Goal: Information Seeking & Learning: Learn about a topic

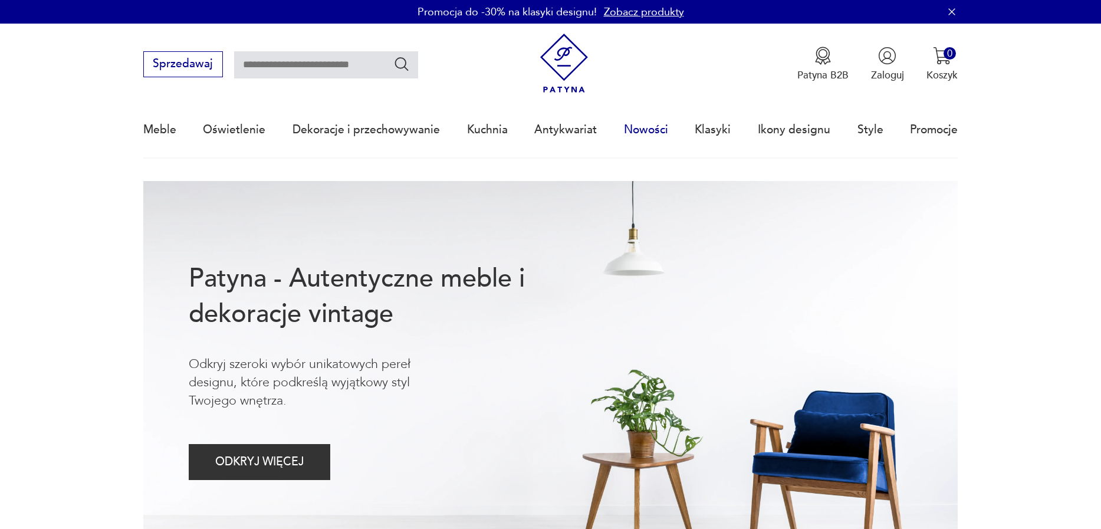
click at [628, 121] on link "Nowości" at bounding box center [646, 130] width 44 height 54
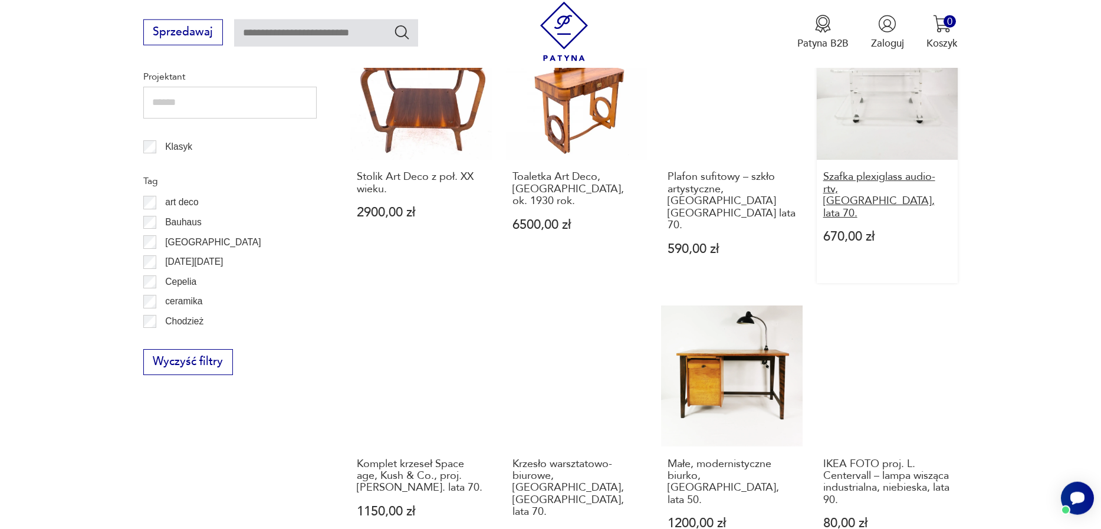
scroll to position [1157, 0]
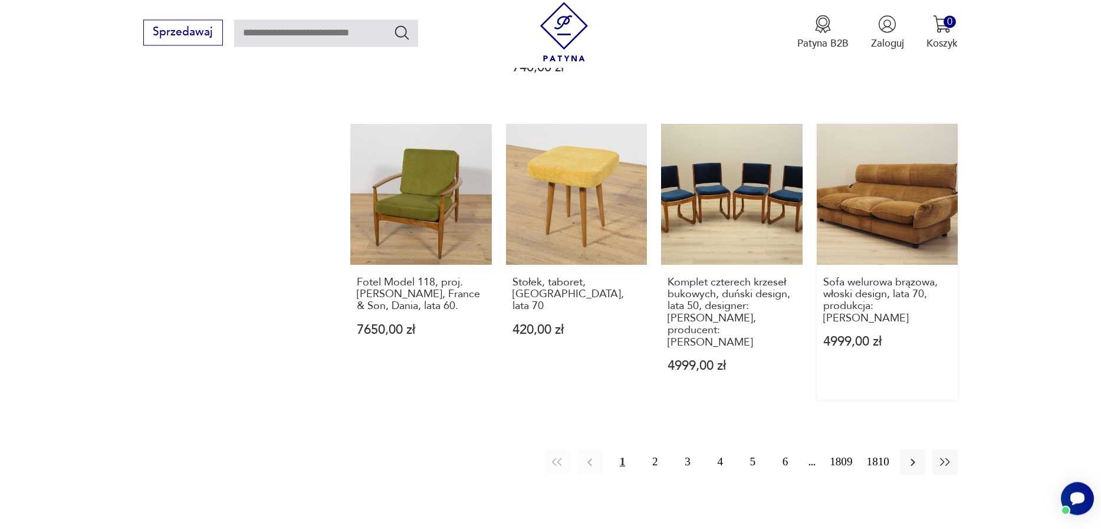
click at [939, 162] on link "Sofa welurowa brązowa, włoski design, lata 70, produkcja: [PERSON_NAME] 4999,00…" at bounding box center [886, 262] width 141 height 276
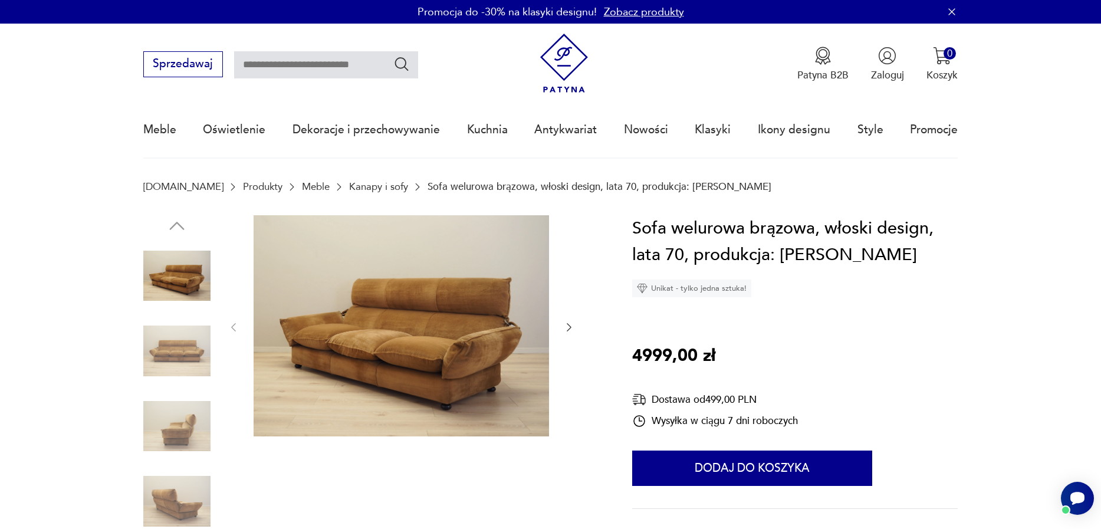
click at [560, 322] on div at bounding box center [402, 327] width 348 height 225
click at [563, 325] on div at bounding box center [402, 327] width 348 height 225
click at [569, 330] on icon "button" at bounding box center [568, 327] width 5 height 8
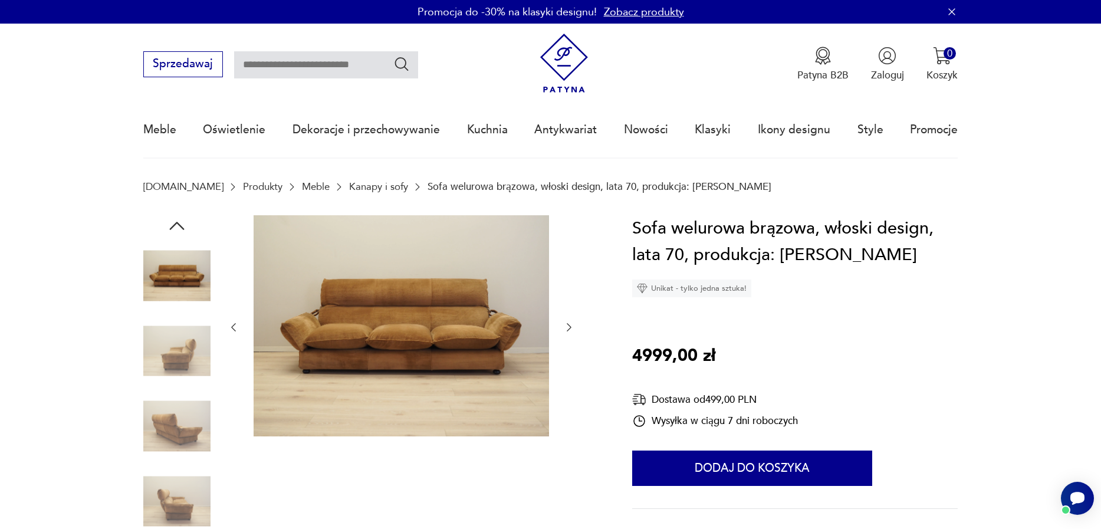
click at [569, 330] on icon "button" at bounding box center [568, 327] width 5 height 8
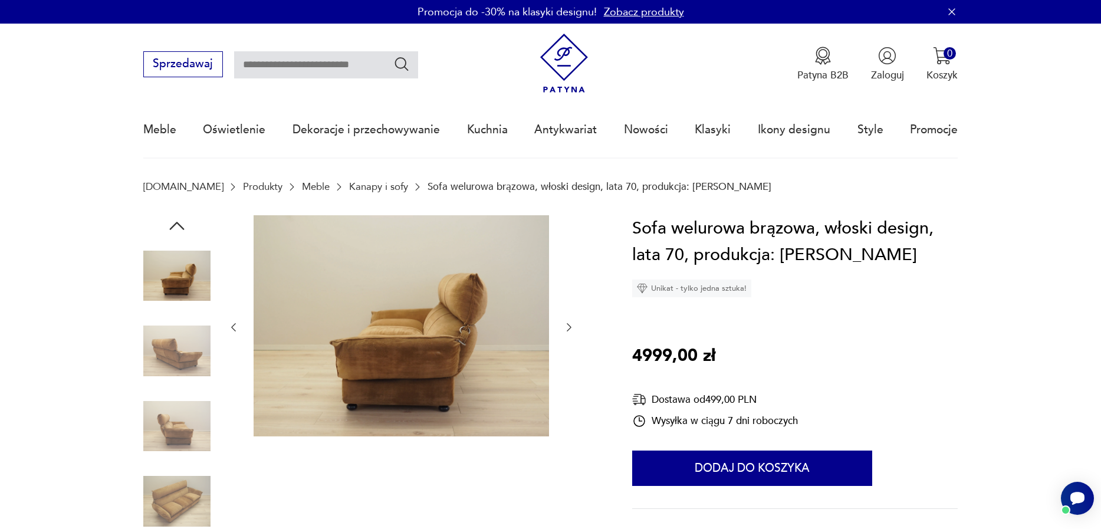
click at [569, 330] on icon "button" at bounding box center [568, 327] width 5 height 8
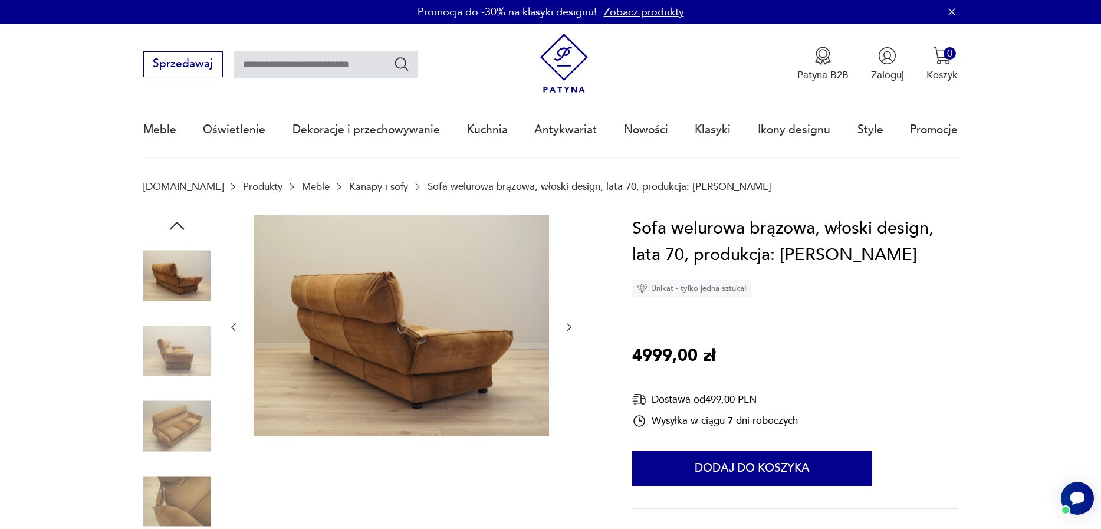
click at [569, 330] on icon "button" at bounding box center [568, 327] width 5 height 8
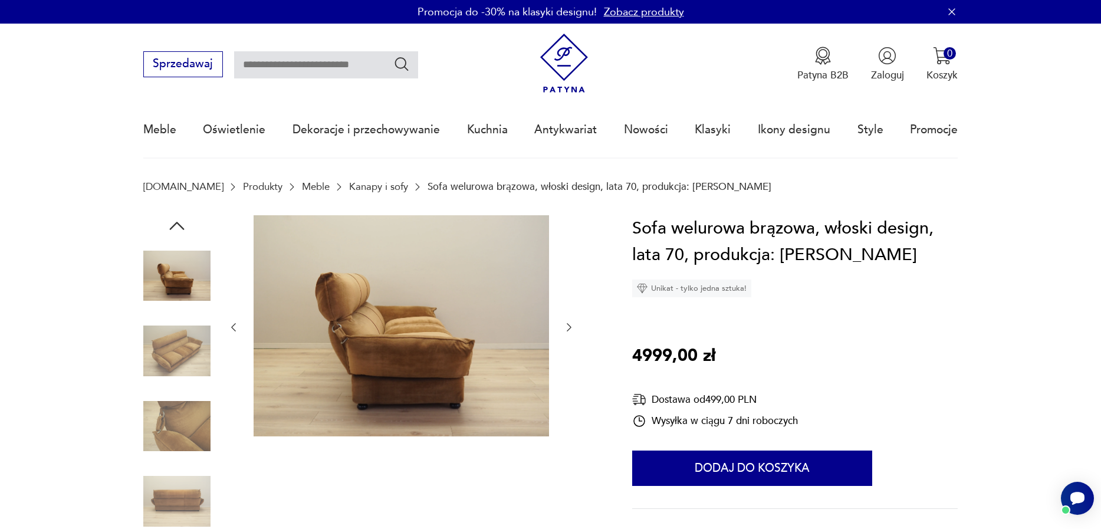
scroll to position [336, 0]
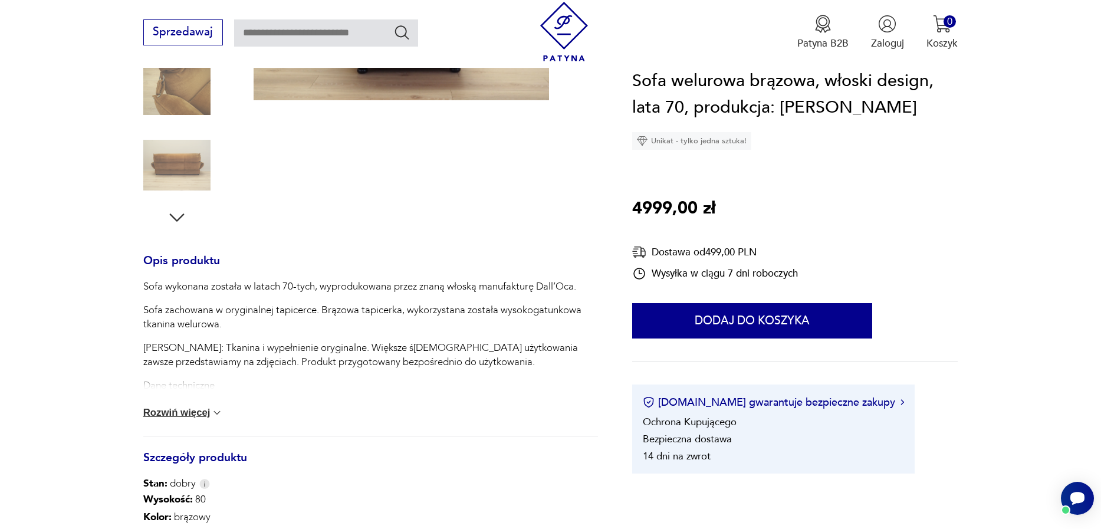
drag, startPoint x: 173, startPoint y: 392, endPoint x: 183, endPoint y: 400, distance: 12.6
click at [173, 392] on p "Dane techniczne wysokość: 80 cm szerokość: 205 cm głębokość: 90 cm wymiary sied…" at bounding box center [370, 456] width 454 height 156
click at [183, 400] on div "Sofa wykonana została w latach 70-tych, wyprodukowana przez znaną włoską manufa…" at bounding box center [370, 357] width 454 height 156
drag, startPoint x: 189, startPoint y: 404, endPoint x: 190, endPoint y: 412, distance: 7.8
click at [190, 406] on div "Sofa wykonana została w latach 70-tych, wyprodukowana przez znaną włoską manufa…" at bounding box center [370, 357] width 454 height 156
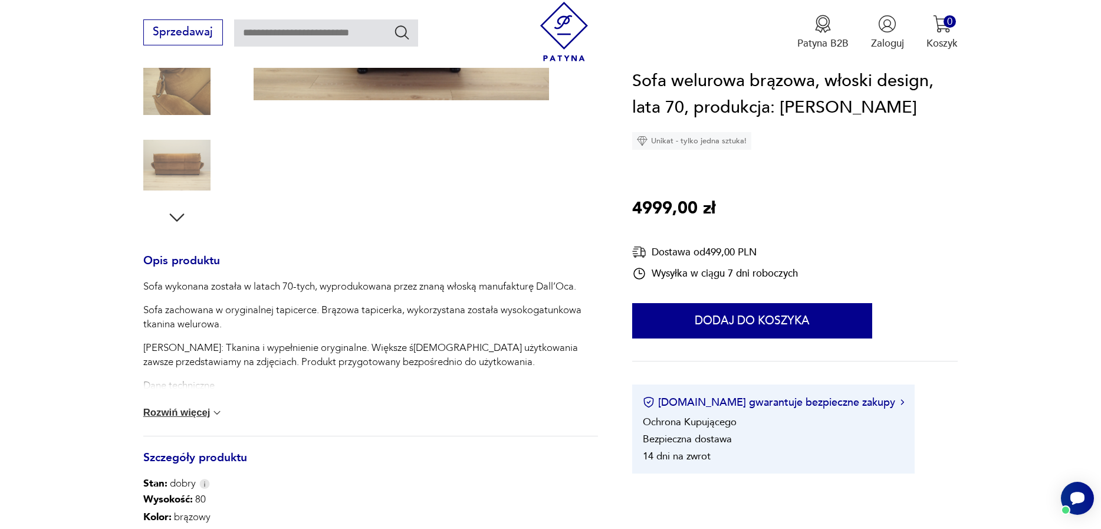
click at [191, 412] on button "Rozwiń więcej" at bounding box center [183, 413] width 80 height 12
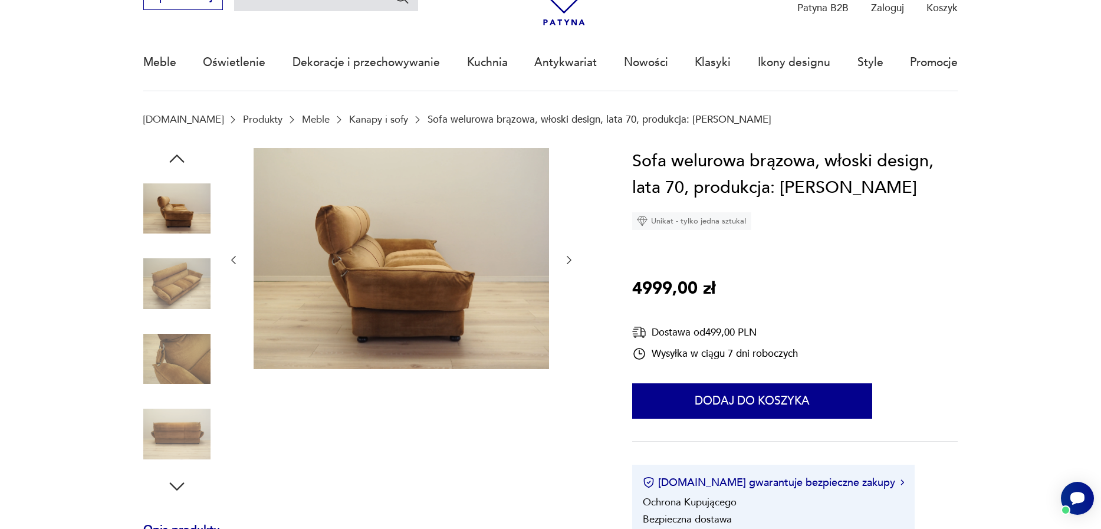
scroll to position [0, 0]
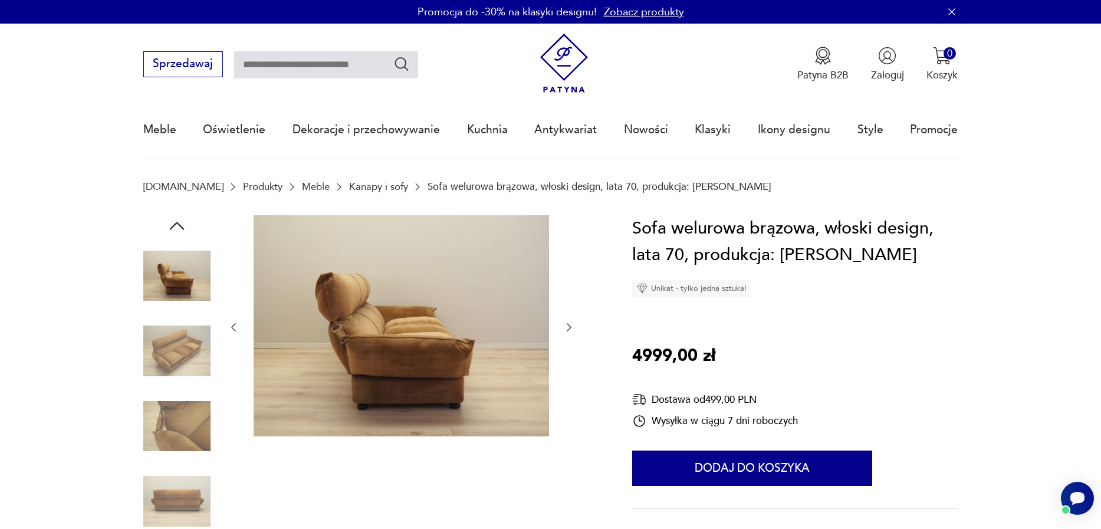
click at [349, 190] on link "Kanapy i sofy" at bounding box center [378, 186] width 59 height 11
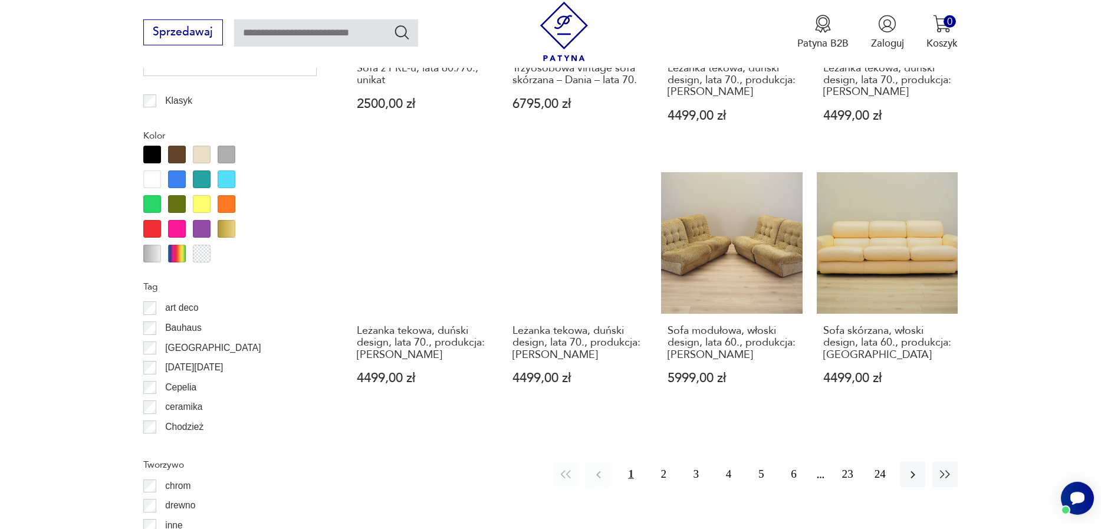
scroll to position [1300, 0]
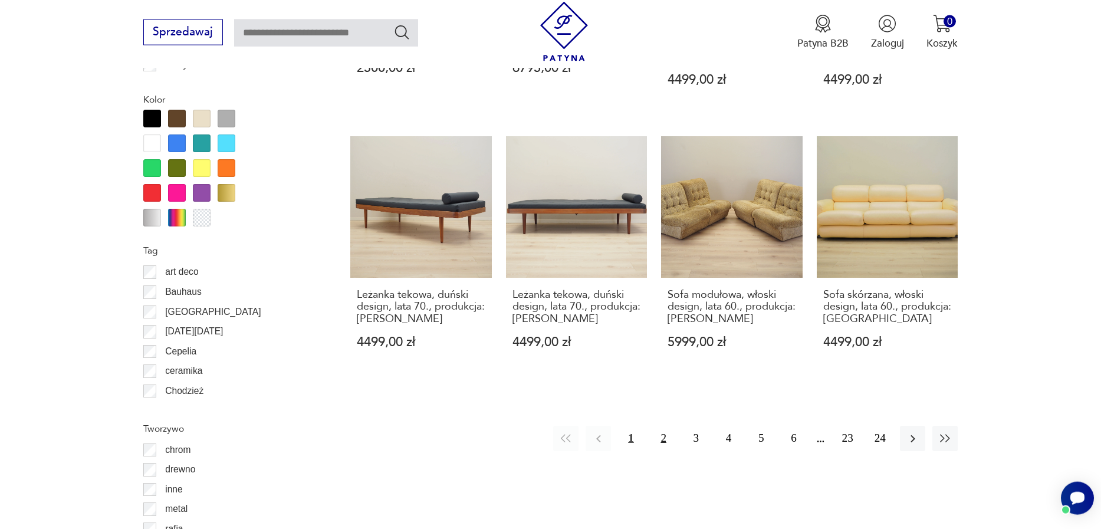
click at [667, 426] on button "2" at bounding box center [663, 438] width 25 height 25
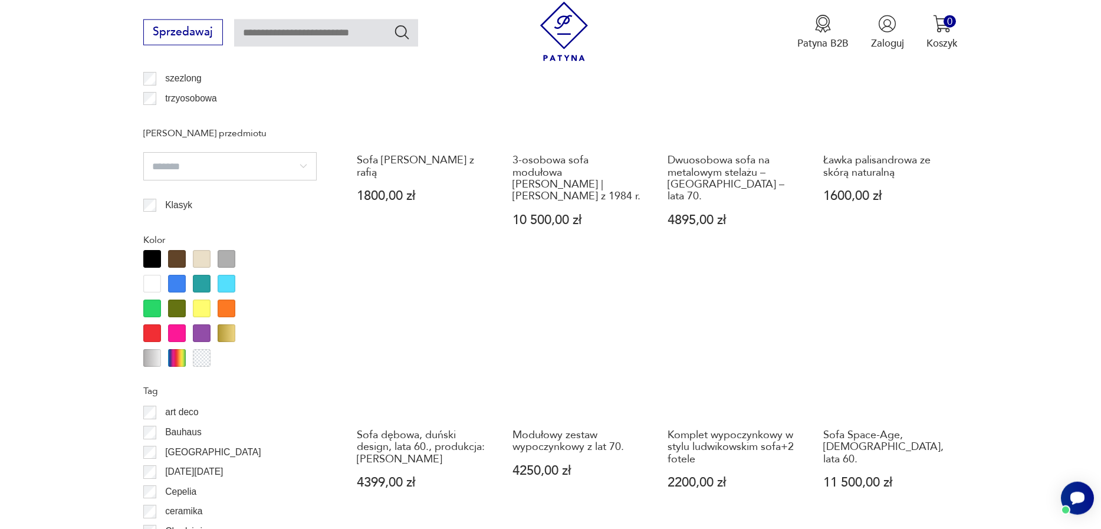
scroll to position [1200, 0]
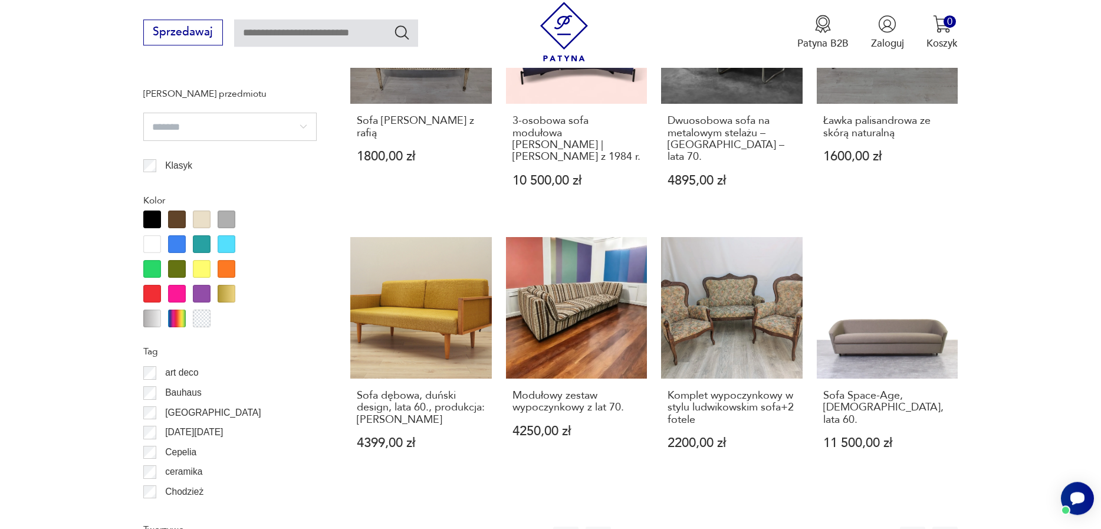
click at [694, 526] on button "3" at bounding box center [695, 538] width 25 height 25
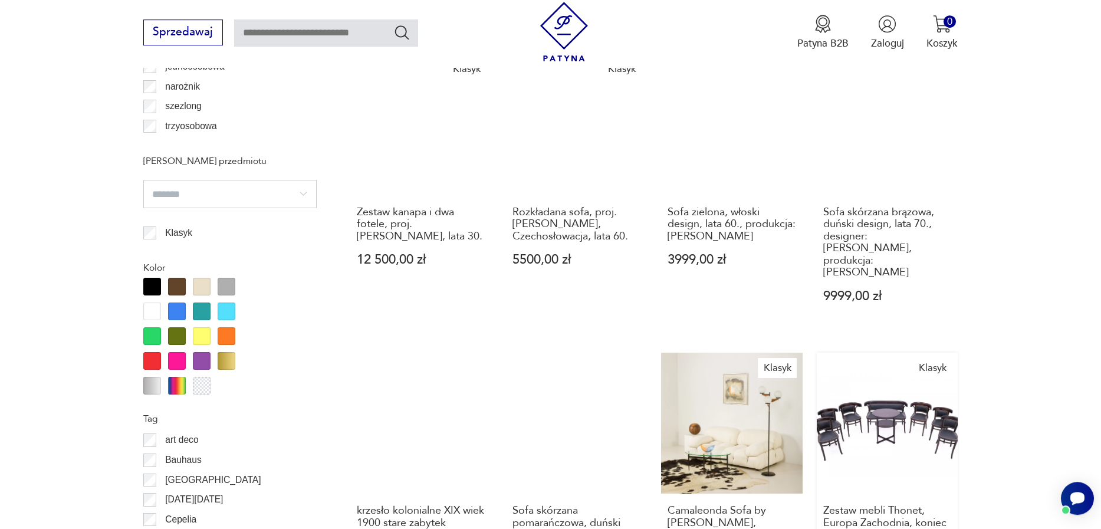
scroll to position [1334, 0]
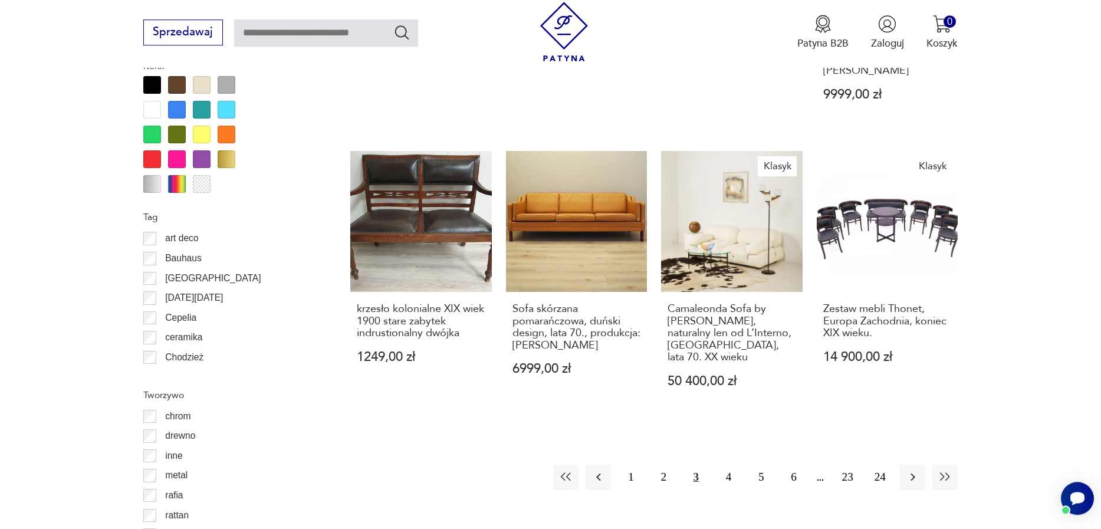
click at [724, 465] on button "4" at bounding box center [728, 477] width 25 height 25
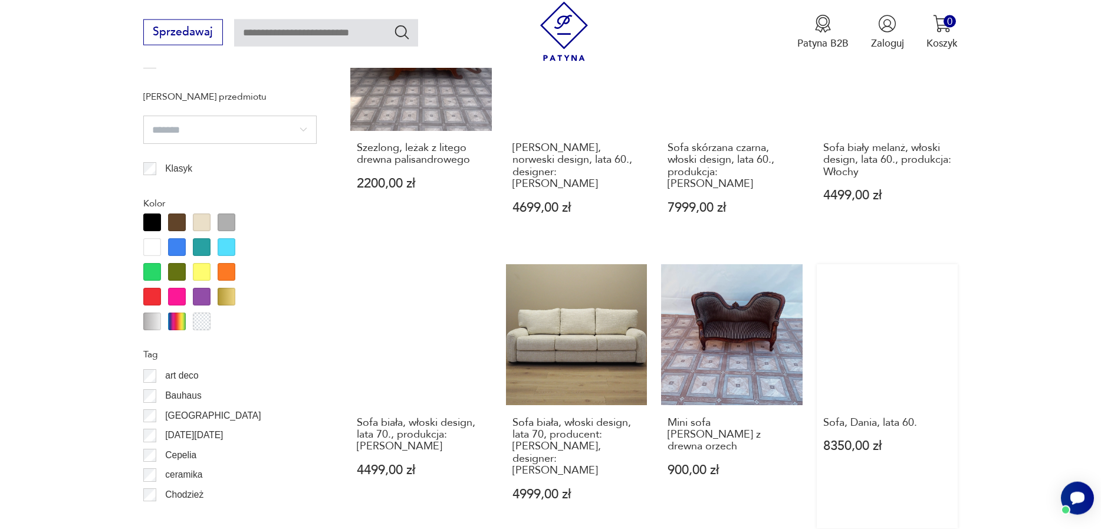
scroll to position [1267, 0]
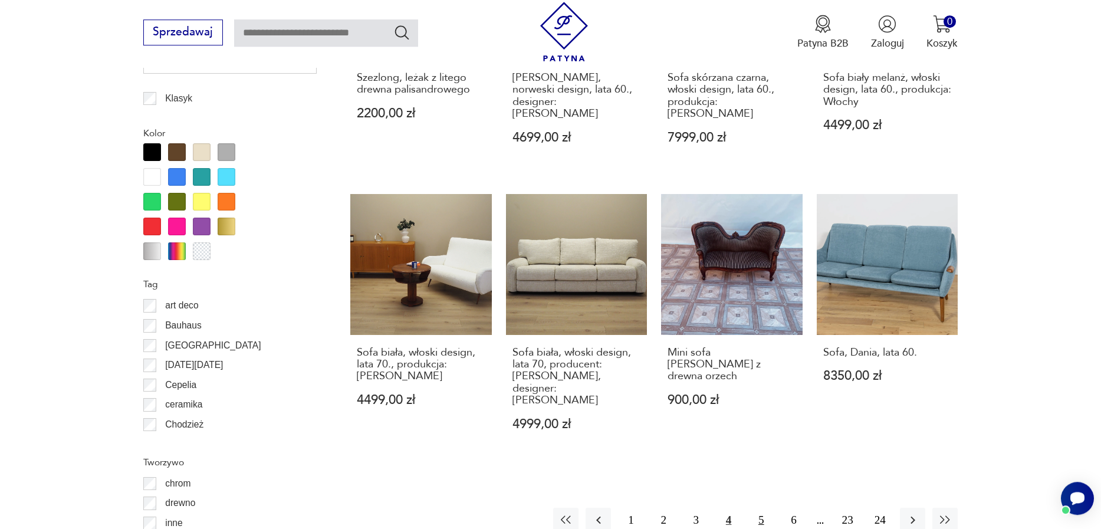
click at [766, 508] on button "5" at bounding box center [760, 520] width 25 height 25
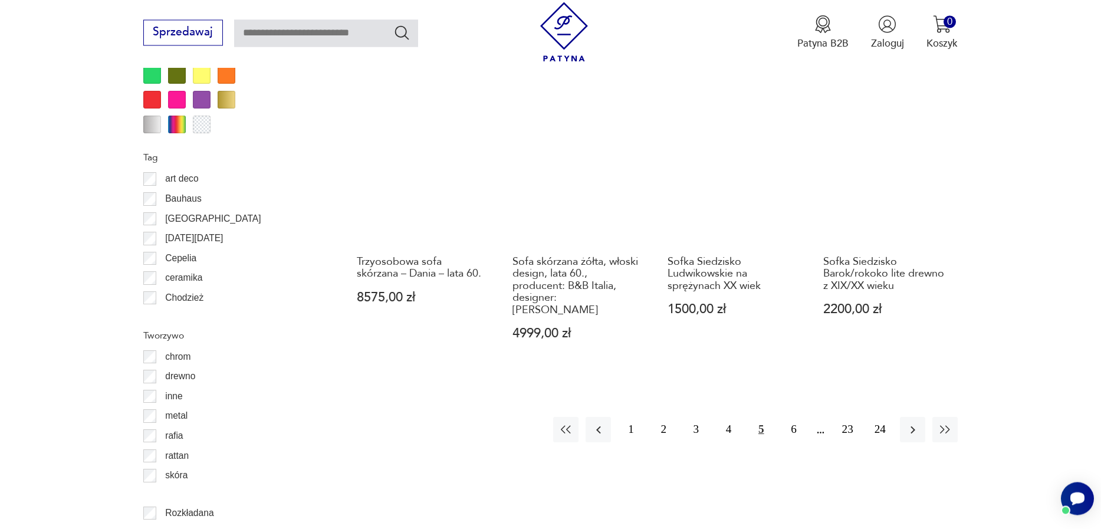
scroll to position [1401, 0]
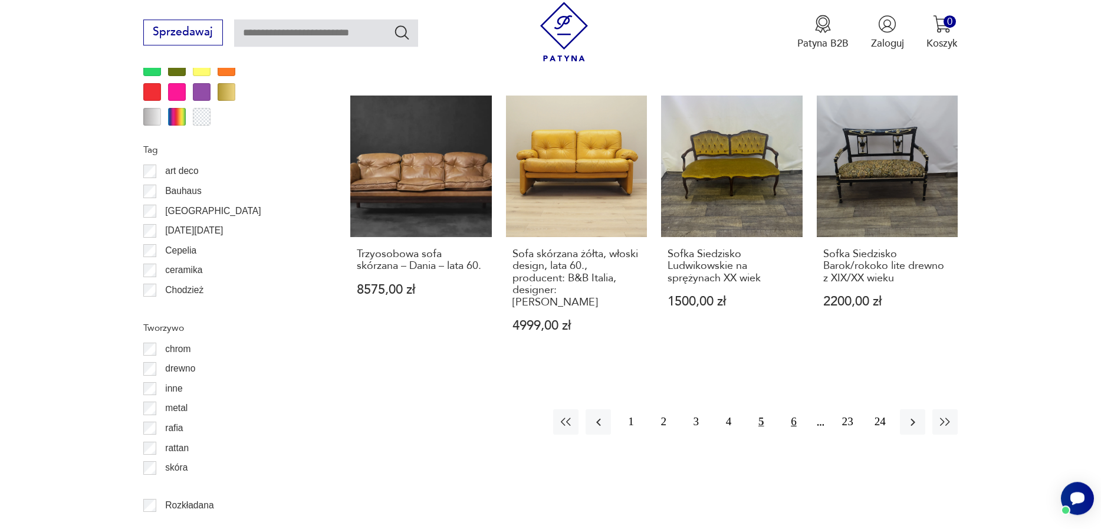
click at [786, 409] on button "6" at bounding box center [792, 421] width 25 height 25
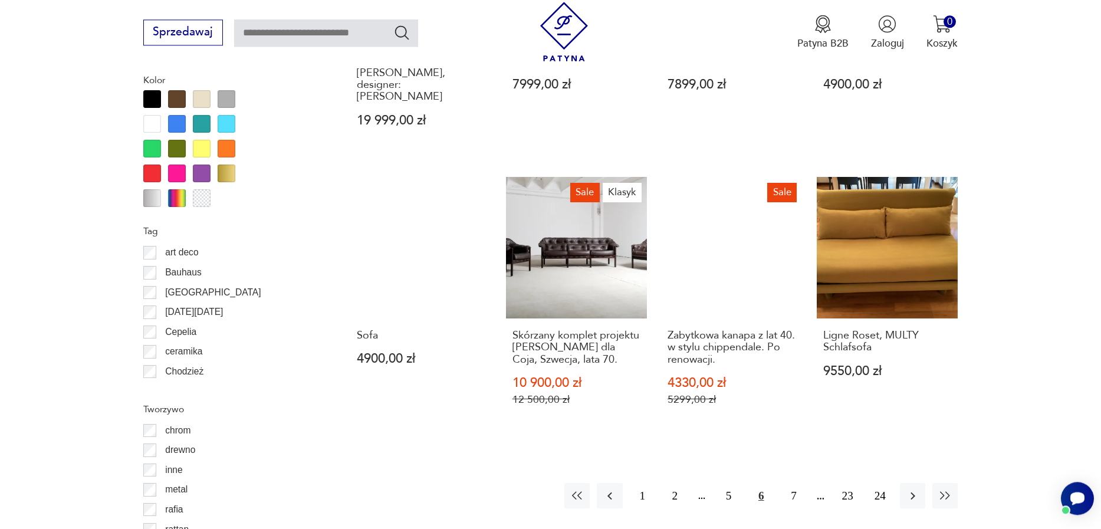
scroll to position [1401, 0]
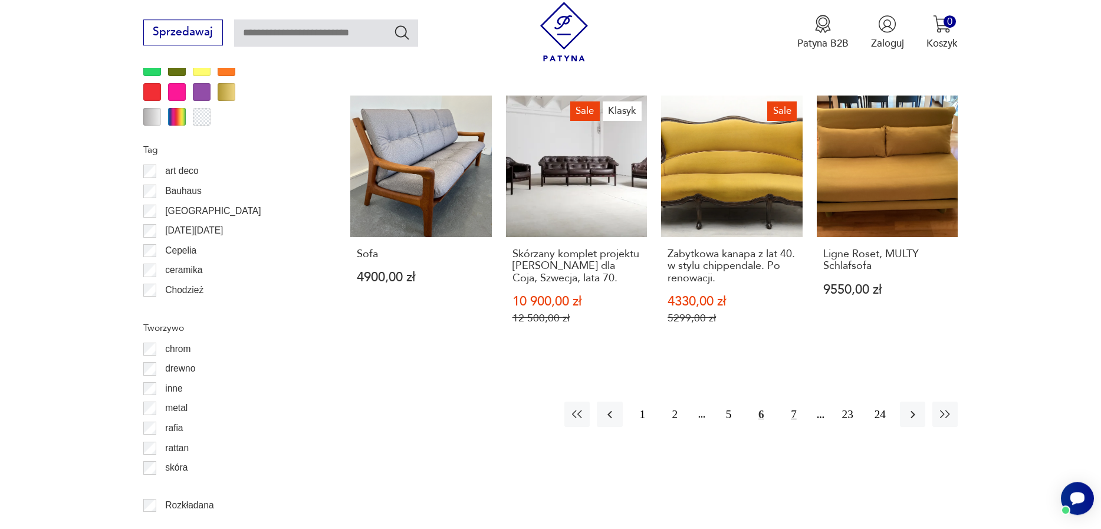
click at [796, 401] on button "7" at bounding box center [792, 413] width 25 height 25
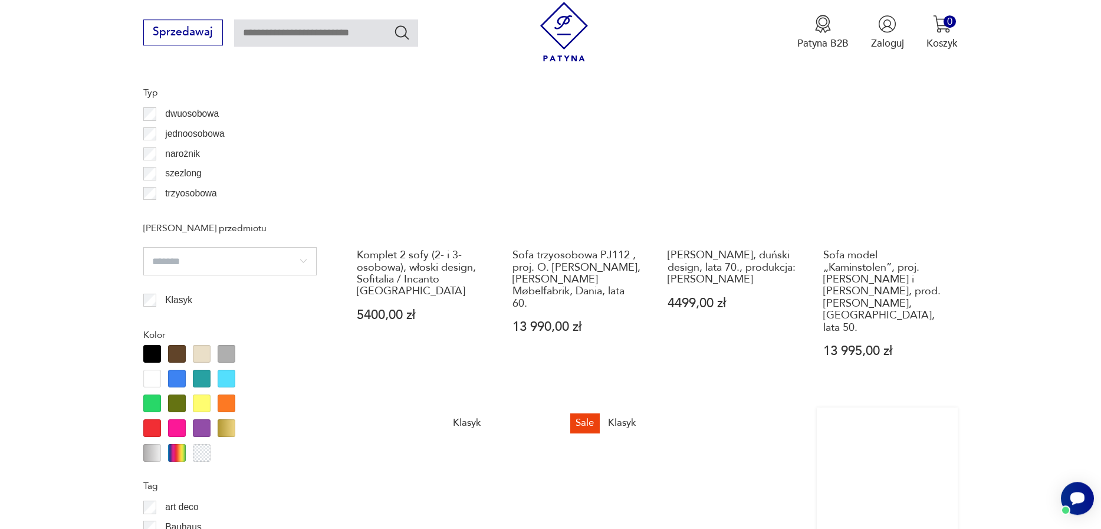
scroll to position [1334, 0]
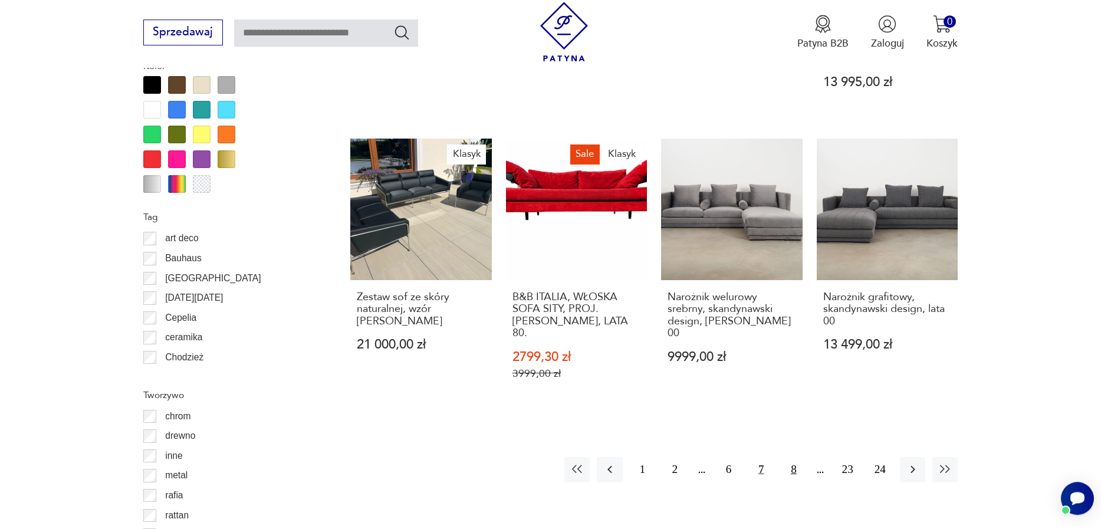
drag, startPoint x: 782, startPoint y: 449, endPoint x: 790, endPoint y: 449, distance: 8.3
click at [782, 457] on button "8" at bounding box center [792, 469] width 25 height 25
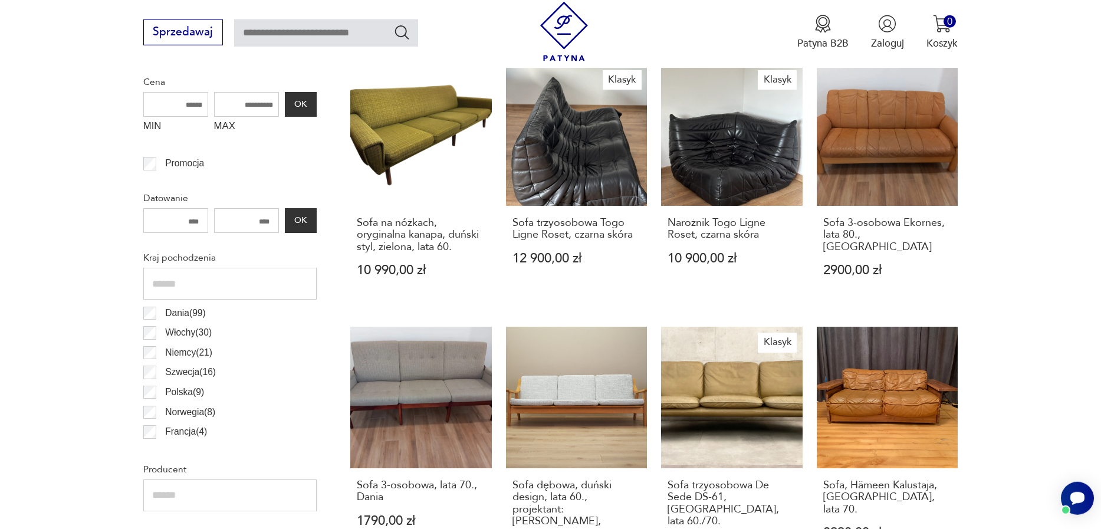
click at [790, 449] on link "Klasyk Sofa trzyosobowa De Sede DS-61, [GEOGRAPHIC_DATA], lata 60./70. 8000,00 …" at bounding box center [731, 459] width 141 height 264
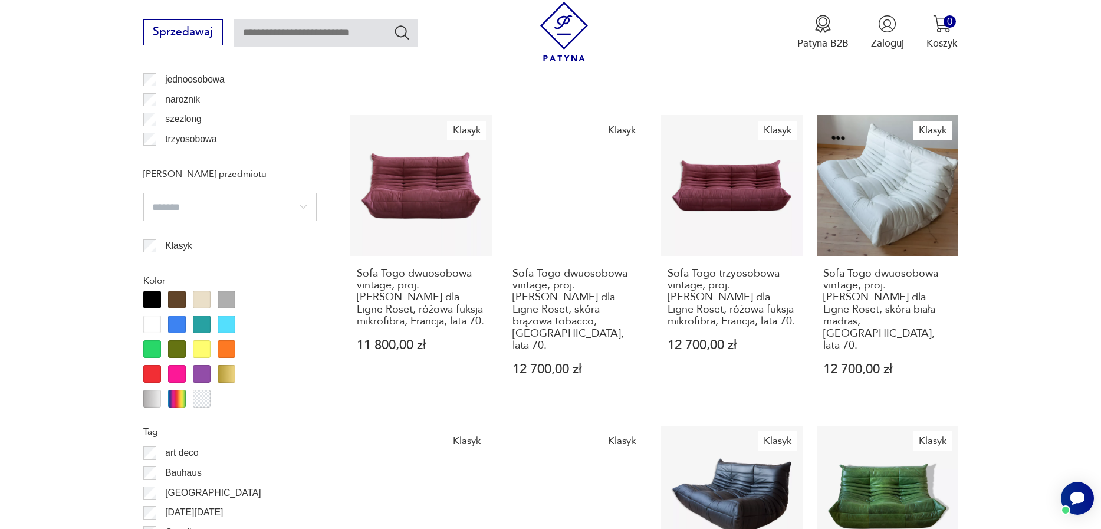
scroll to position [1523, 0]
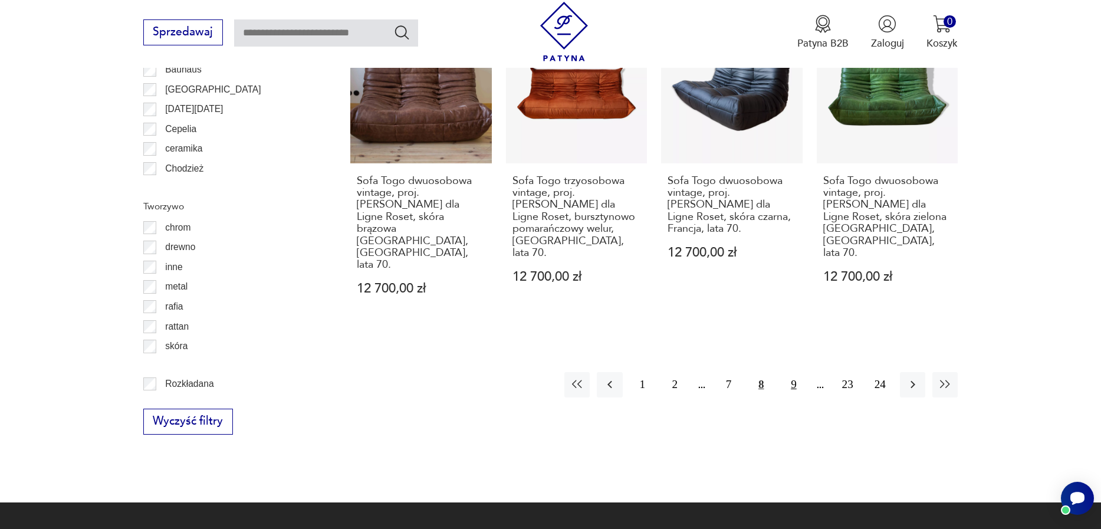
click at [793, 372] on button "9" at bounding box center [792, 384] width 25 height 25
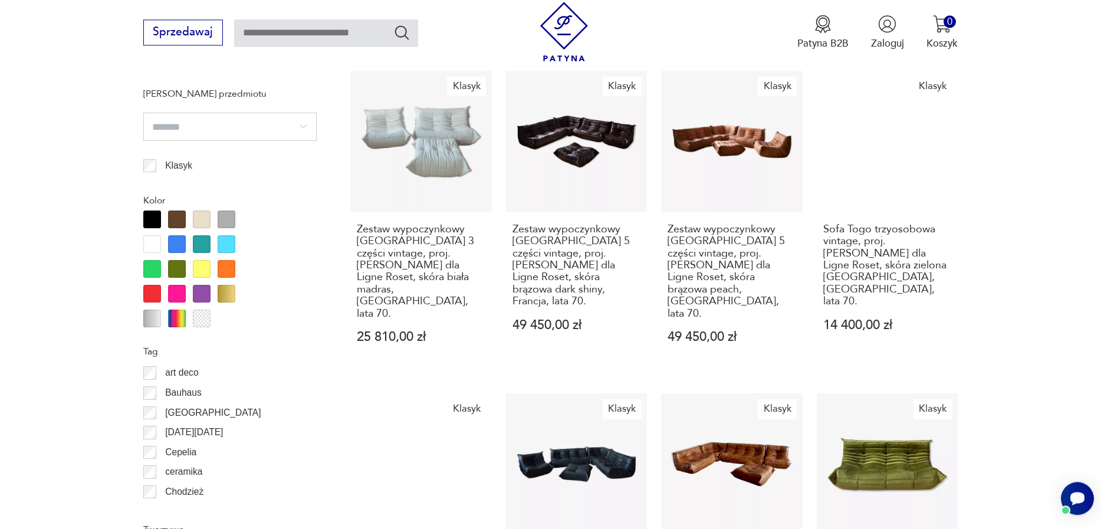
scroll to position [1536, 0]
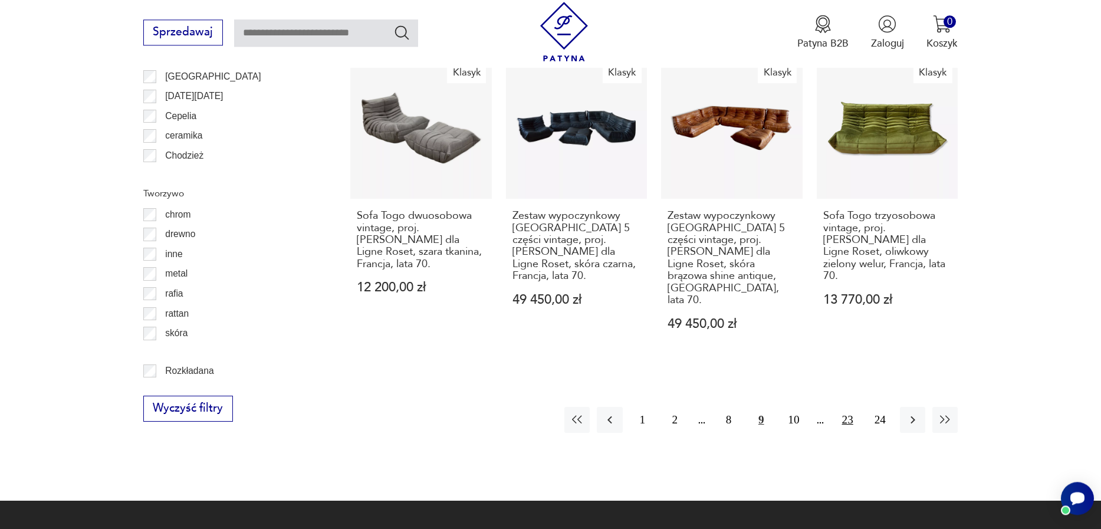
drag, startPoint x: 793, startPoint y: 302, endPoint x: 840, endPoint y: 302, distance: 46.6
click at [793, 407] on button "10" at bounding box center [792, 419] width 25 height 25
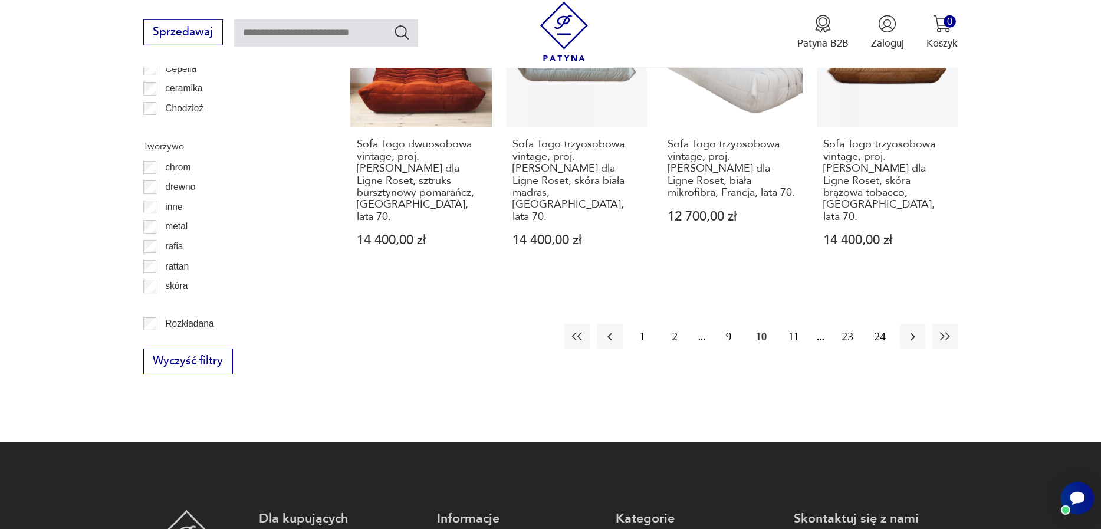
scroll to position [1536, 0]
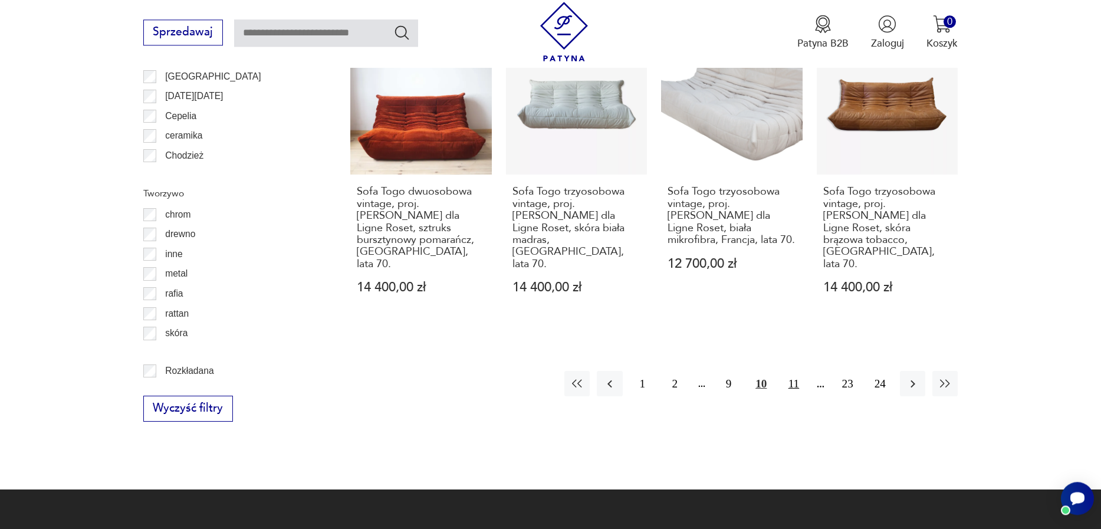
click at [795, 371] on button "11" at bounding box center [792, 383] width 25 height 25
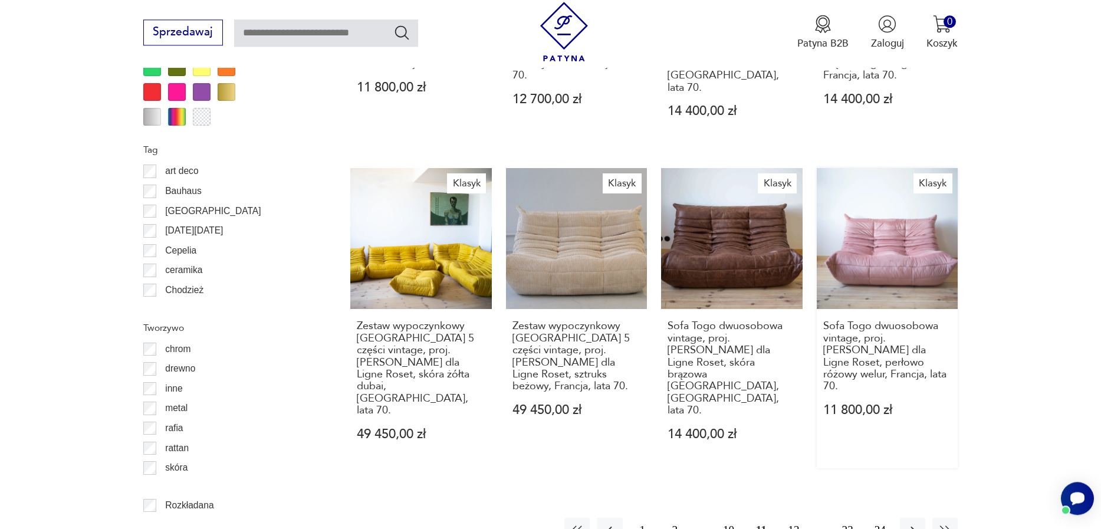
scroll to position [1468, 0]
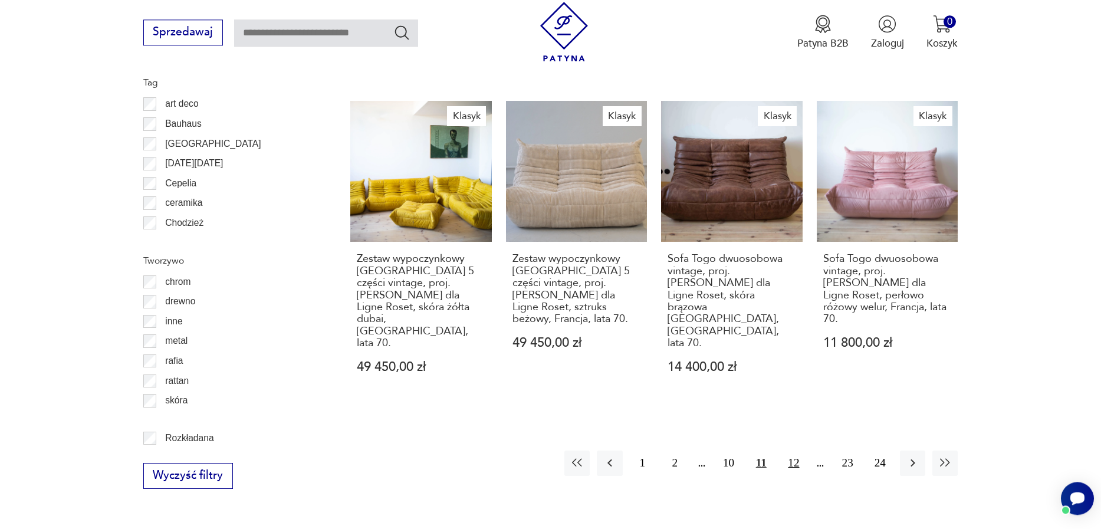
click at [802, 450] on button "12" at bounding box center [792, 462] width 25 height 25
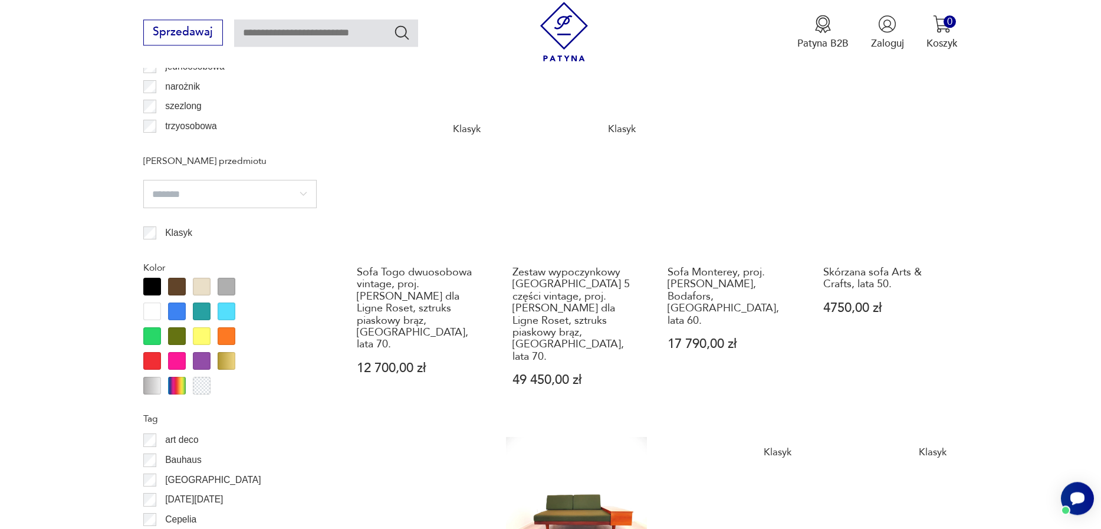
scroll to position [1334, 0]
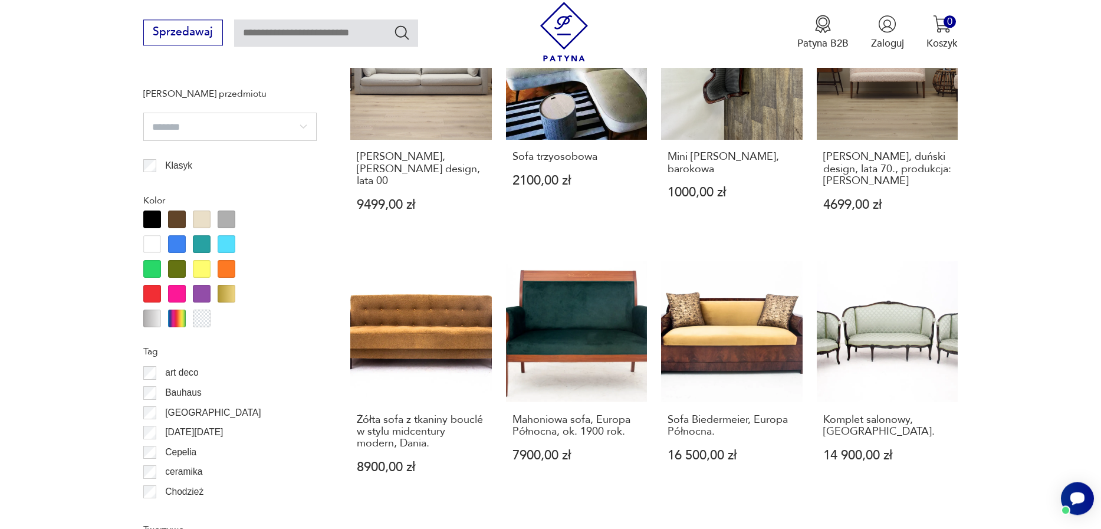
scroll to position [1468, 0]
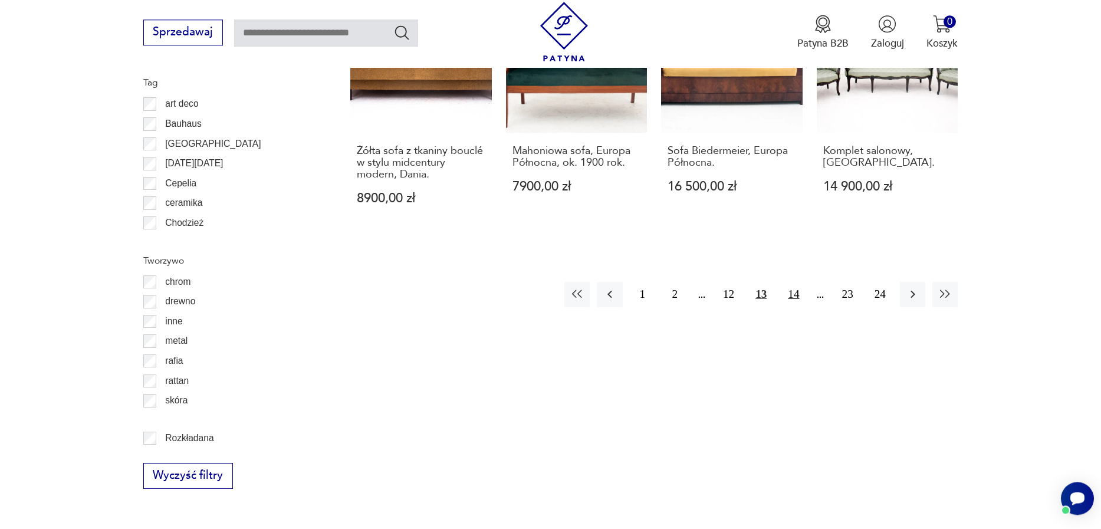
click at [801, 282] on button "14" at bounding box center [792, 294] width 25 height 25
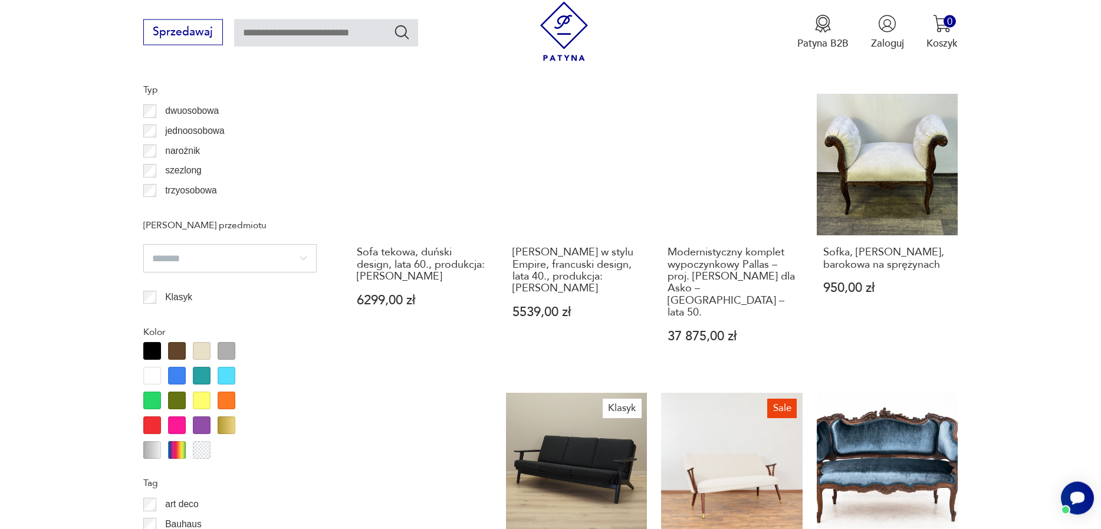
scroll to position [1401, 0]
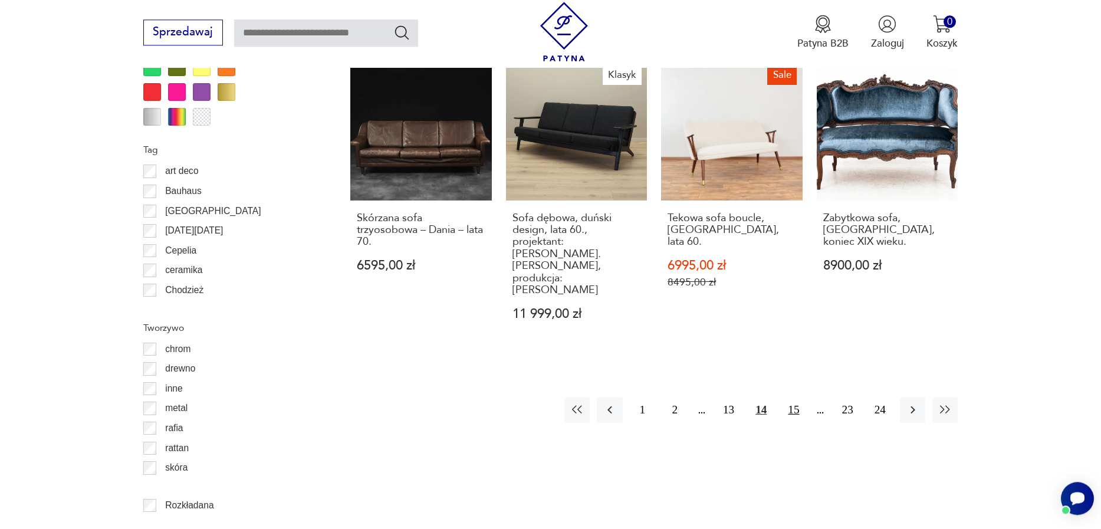
click at [790, 397] on button "15" at bounding box center [792, 409] width 25 height 25
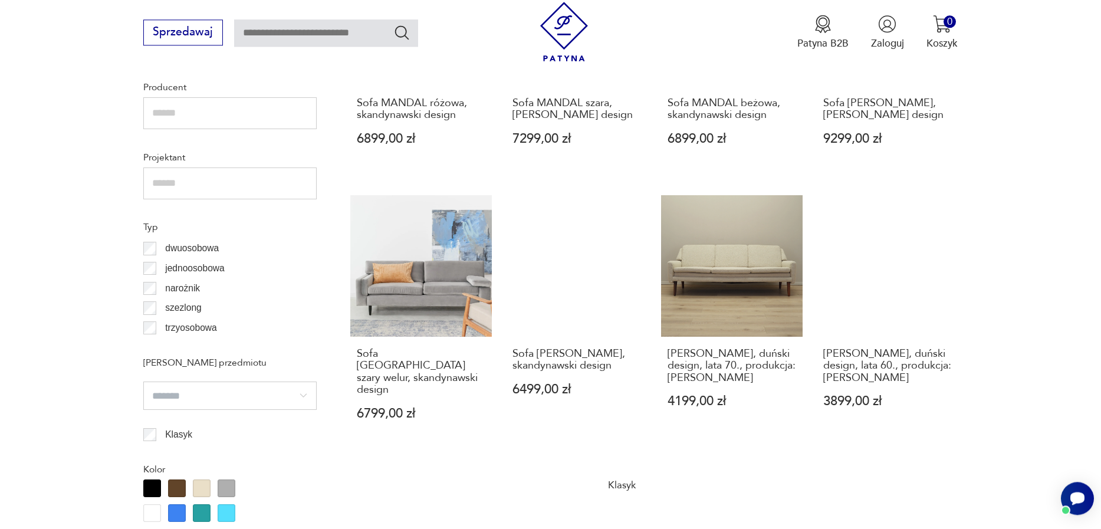
scroll to position [1334, 0]
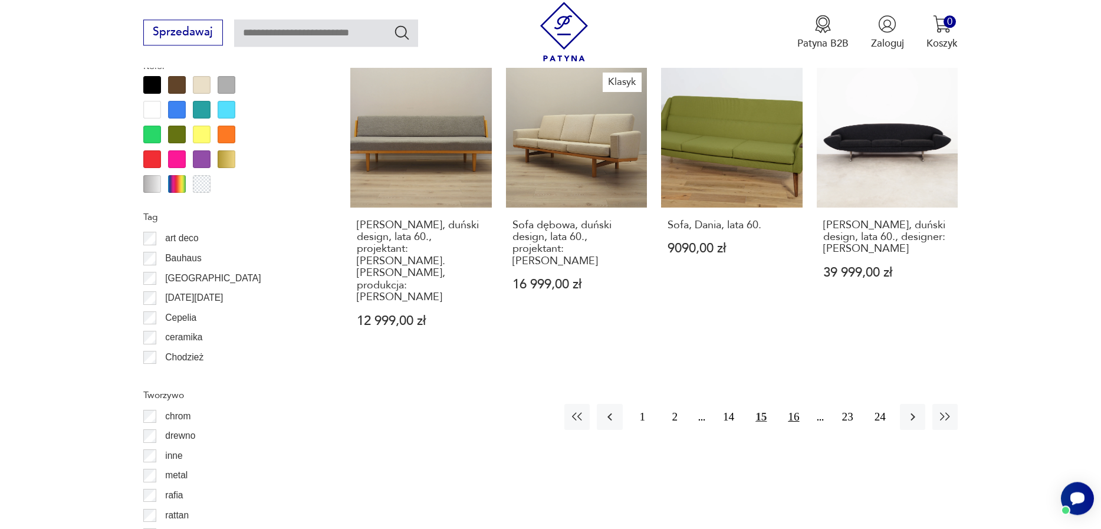
click at [798, 404] on button "16" at bounding box center [792, 416] width 25 height 25
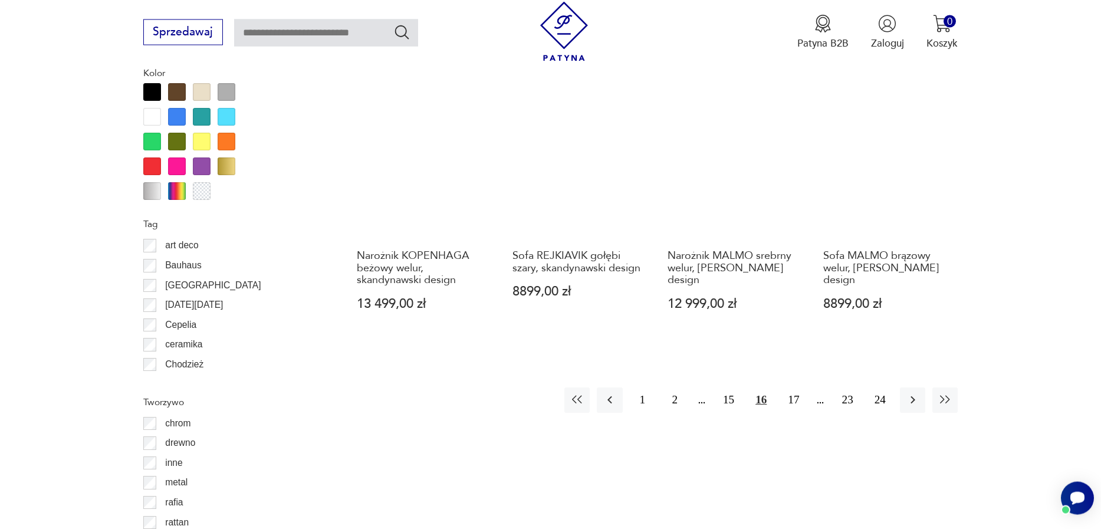
scroll to position [1334, 0]
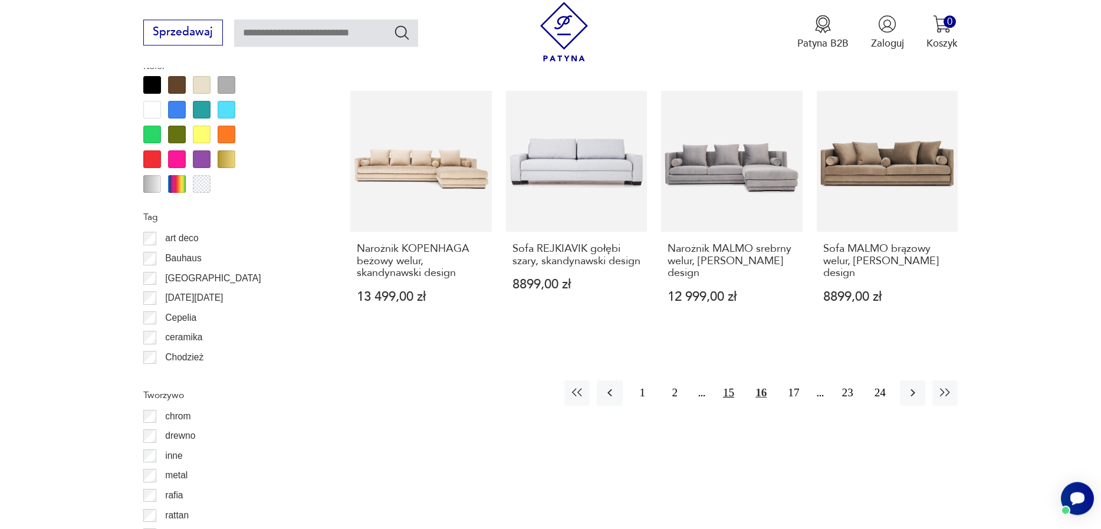
click at [732, 383] on button "15" at bounding box center [728, 392] width 25 height 25
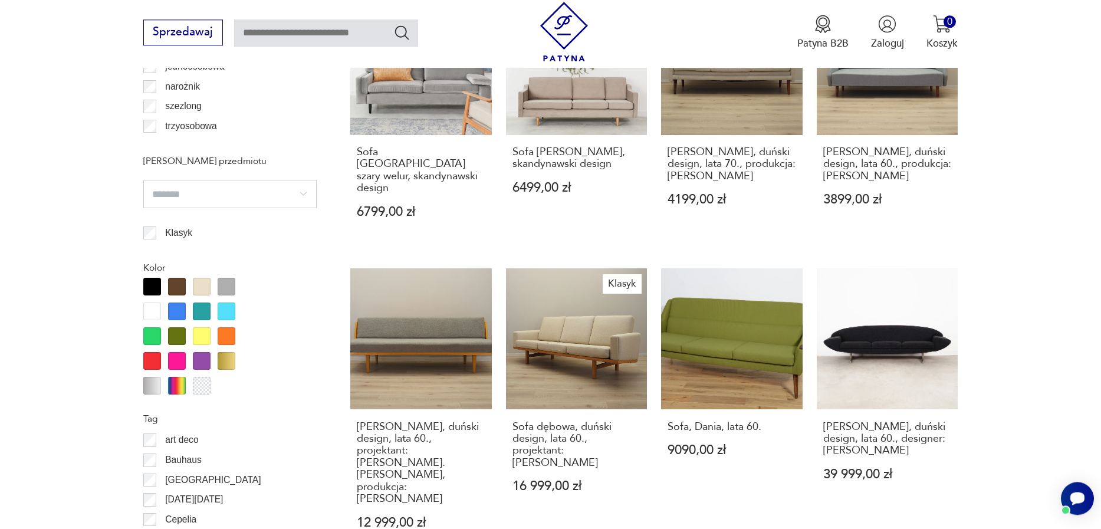
scroll to position [1334, 0]
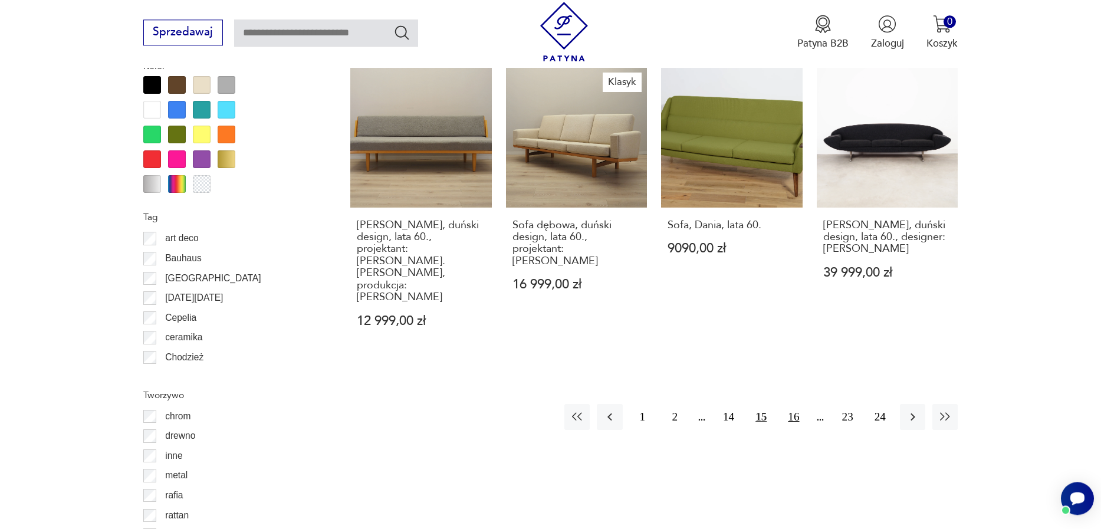
click at [793, 404] on button "16" at bounding box center [792, 416] width 25 height 25
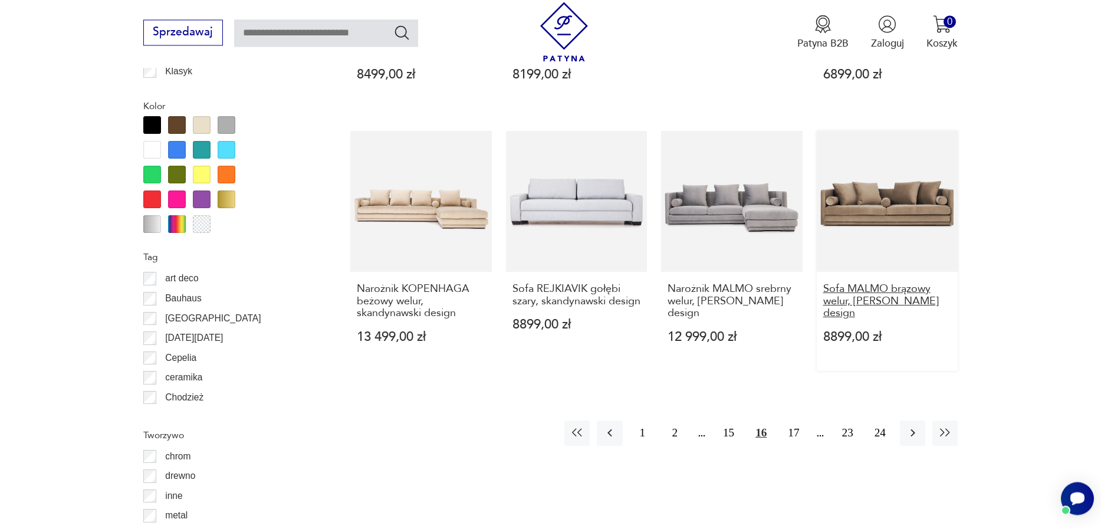
scroll to position [1267, 0]
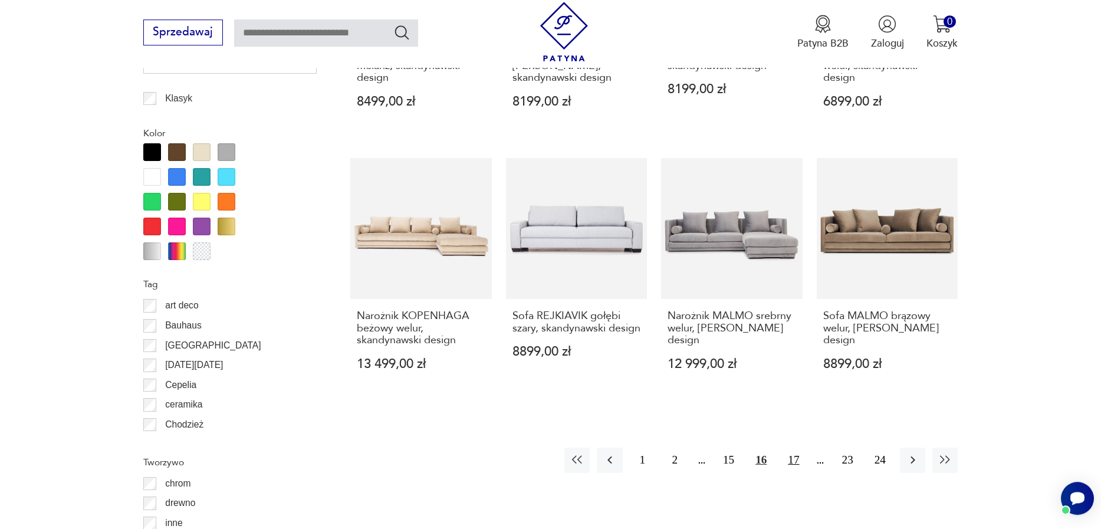
click at [792, 453] on button "17" at bounding box center [792, 459] width 25 height 25
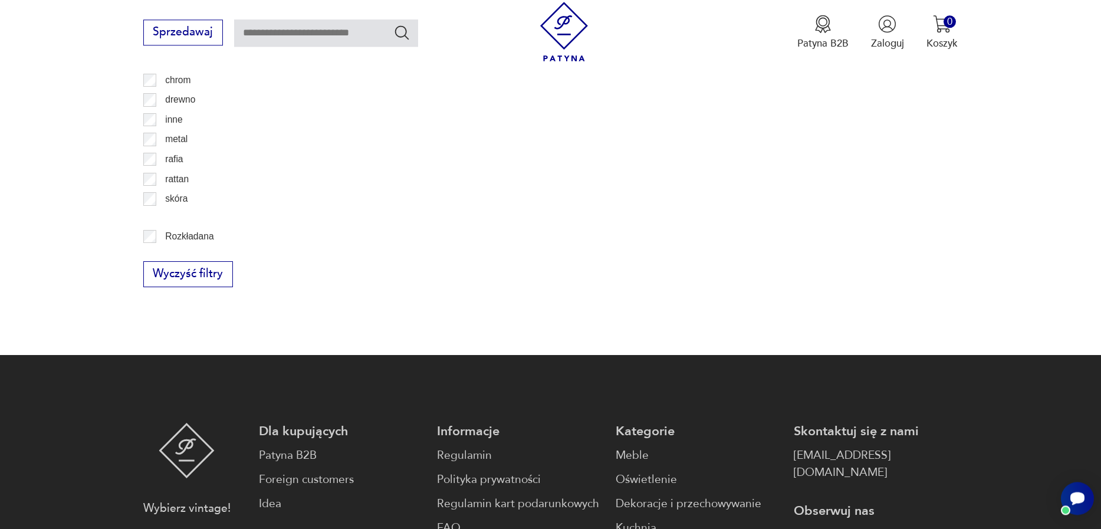
scroll to position [1401, 0]
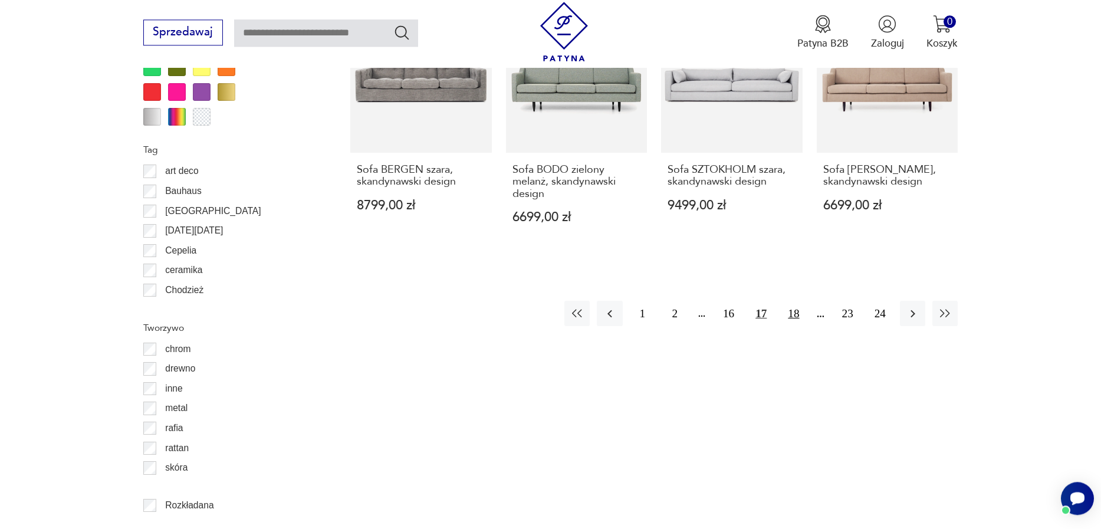
click at [794, 305] on button "18" at bounding box center [792, 313] width 25 height 25
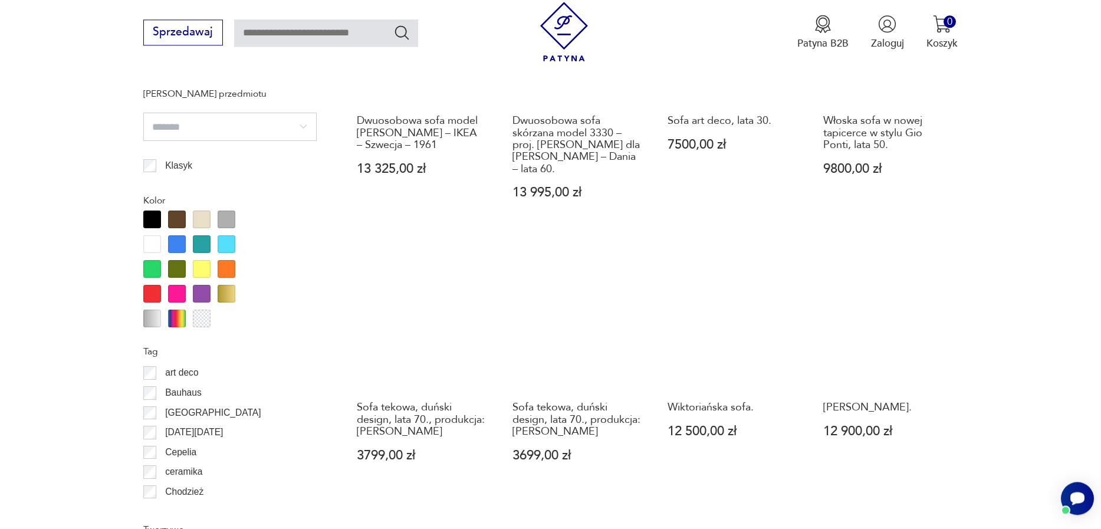
scroll to position [931, 0]
